Goal: Task Accomplishment & Management: Use online tool/utility

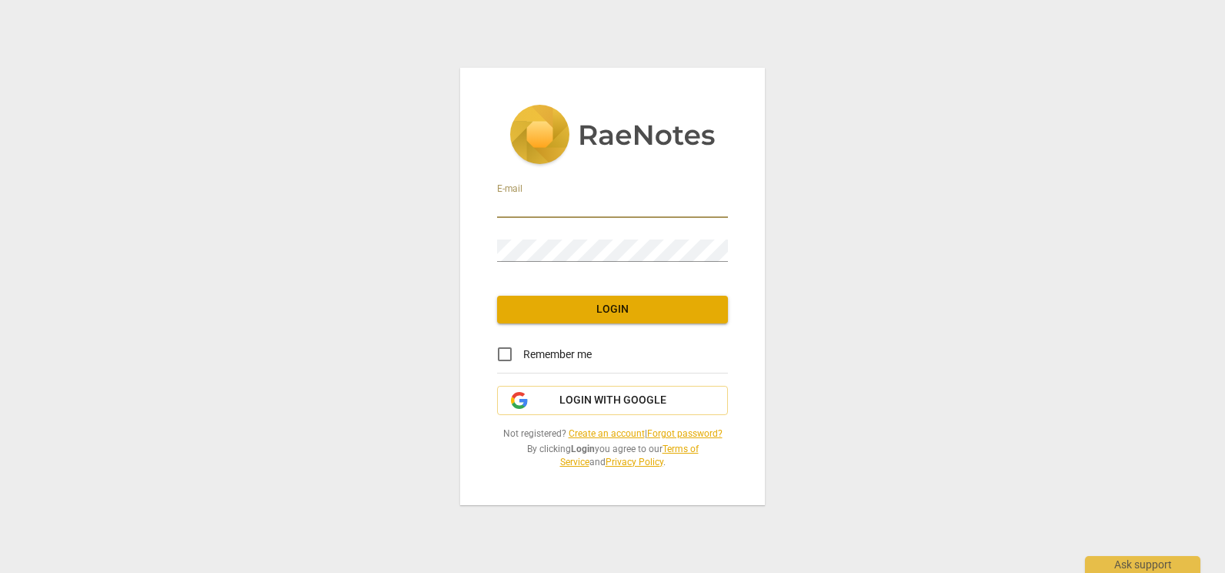
click at [573, 202] on input "email" at bounding box center [612, 206] width 231 height 22
type input "coachkeith@coachkeithshaw.com"
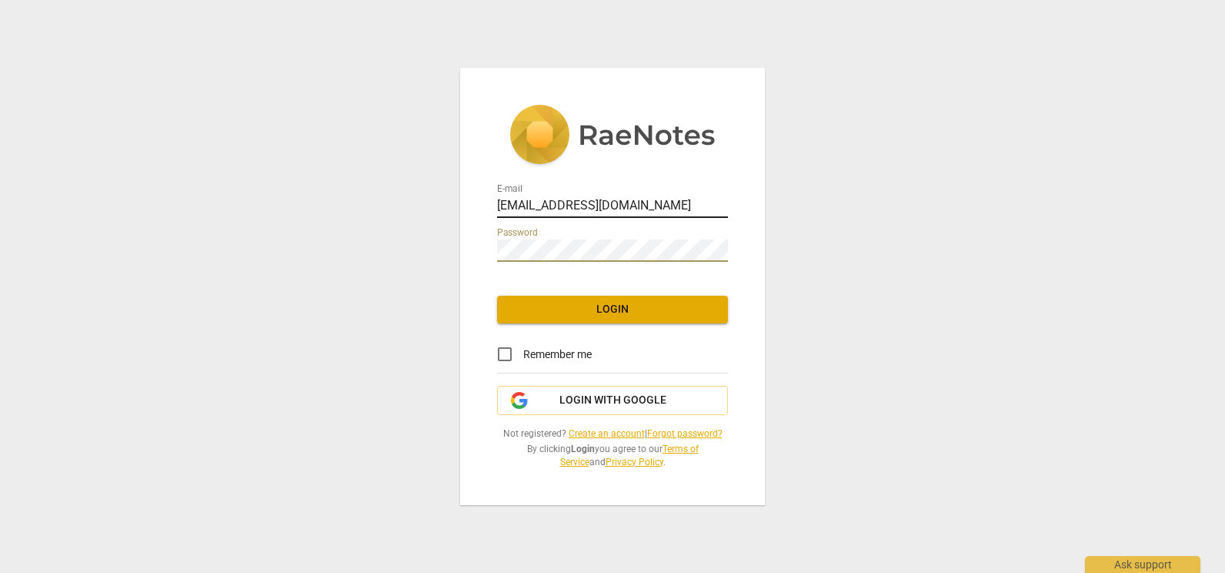
click at [563, 214] on input "coachkeith@coachkeithshaw.com" at bounding box center [612, 206] width 231 height 22
drag, startPoint x: 682, startPoint y: 204, endPoint x: 500, endPoint y: 205, distance: 181.6
click at [500, 205] on input "coachkeith@coachkeithshaw.com" at bounding box center [612, 206] width 231 height 22
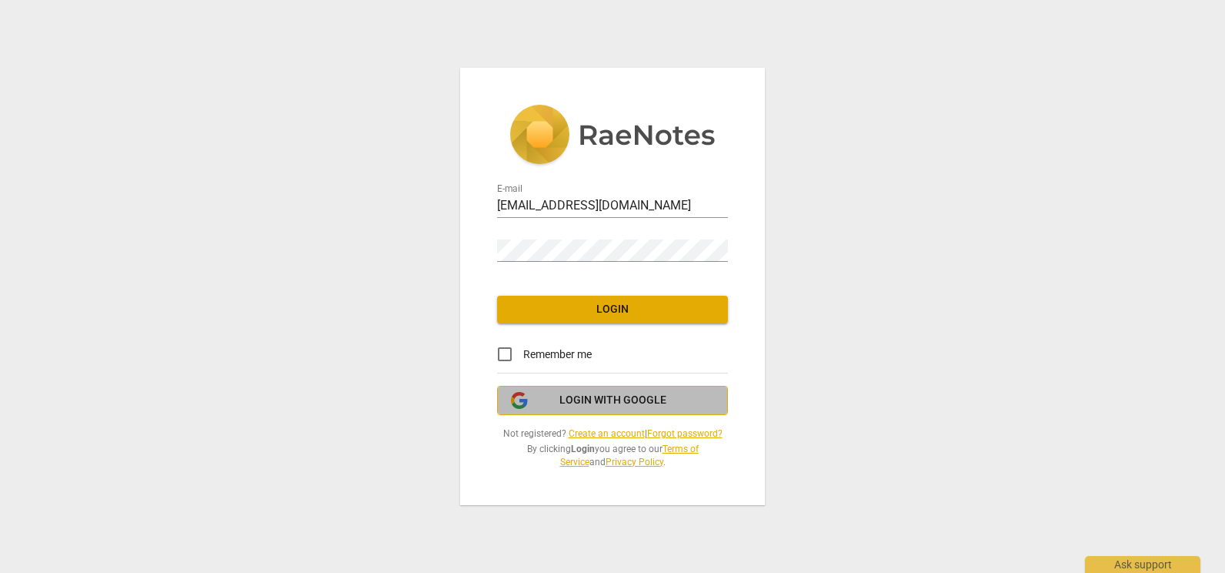
click at [569, 397] on span "Login with Google" at bounding box center [613, 400] width 107 height 15
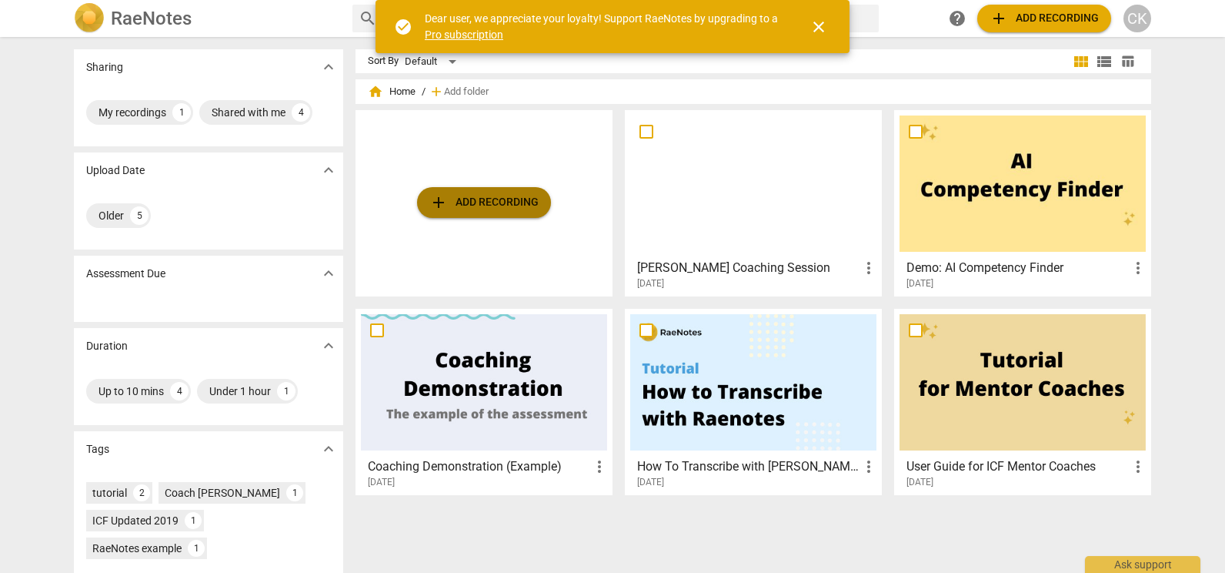
click at [480, 200] on span "add Add recording" at bounding box center [483, 202] width 109 height 18
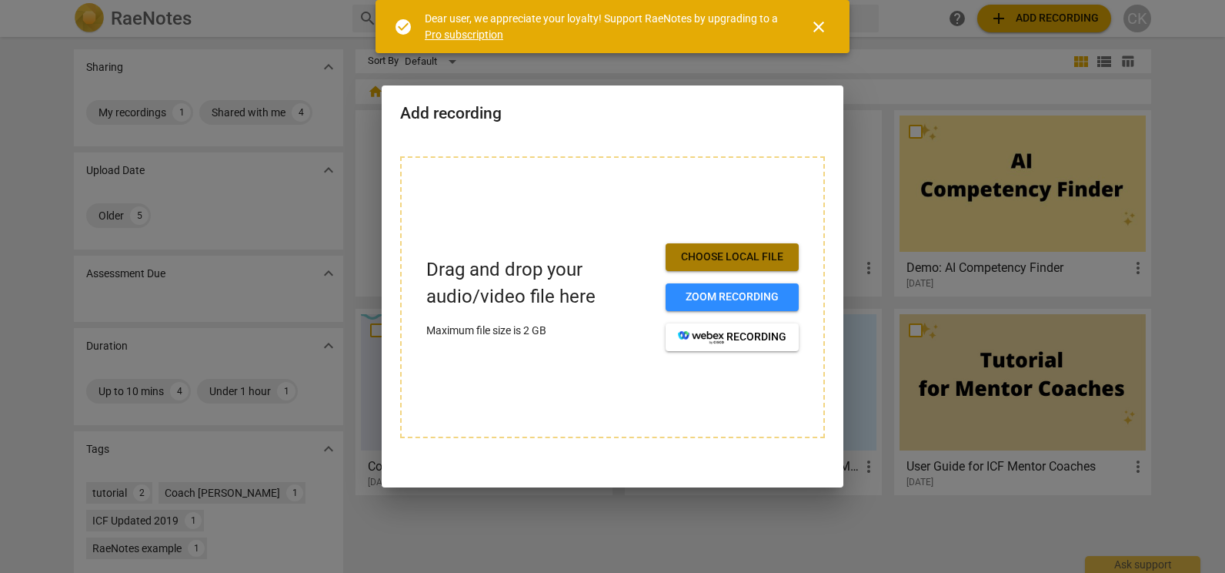
click at [723, 253] on span "Choose local file" at bounding box center [732, 256] width 109 height 15
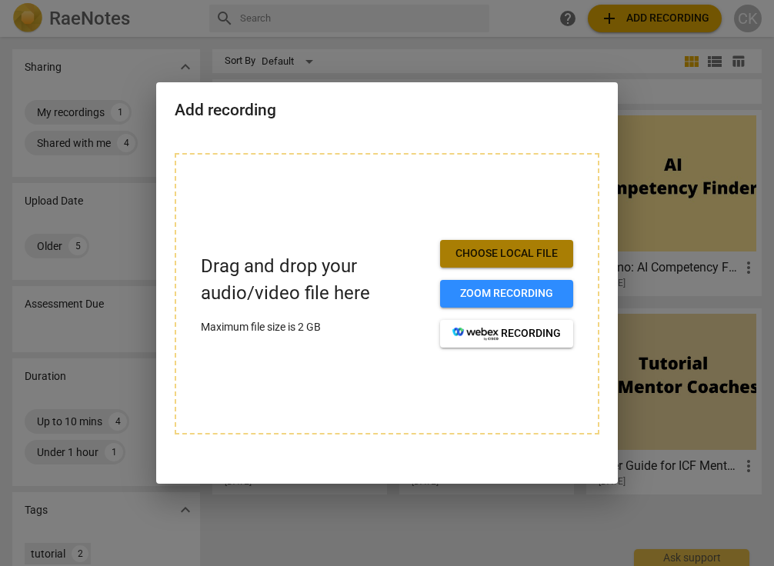
click at [496, 256] on span "Choose local file" at bounding box center [507, 253] width 109 height 15
click at [133, 339] on div at bounding box center [387, 283] width 774 height 566
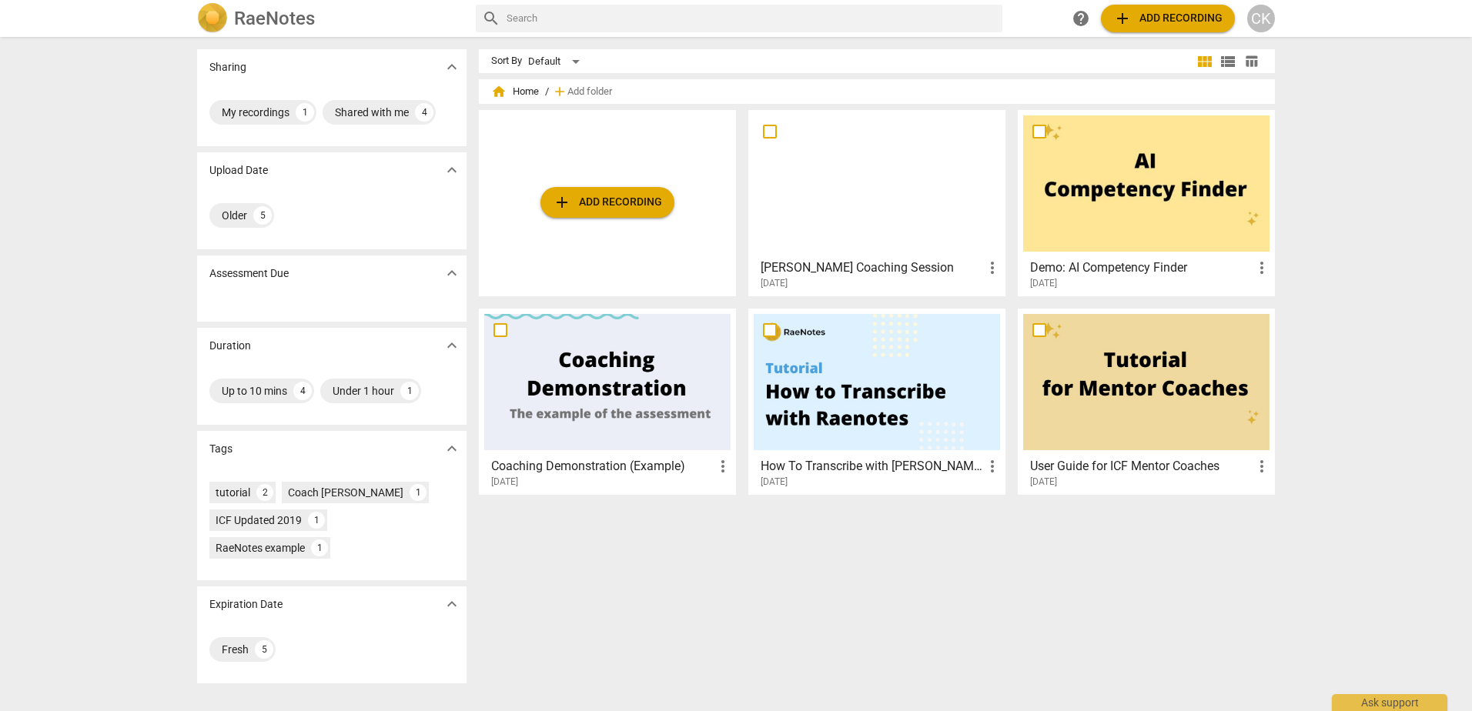
click at [1146, 181] on div at bounding box center [1146, 183] width 246 height 136
